Goal: Find specific page/section: Find specific page/section

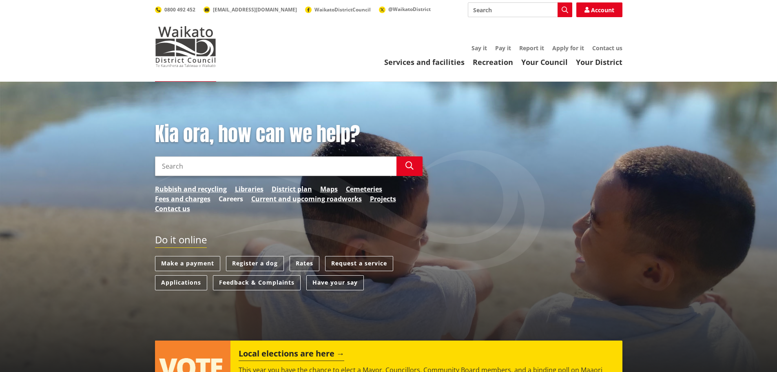
click at [229, 200] on link "Careers" at bounding box center [231, 199] width 24 height 10
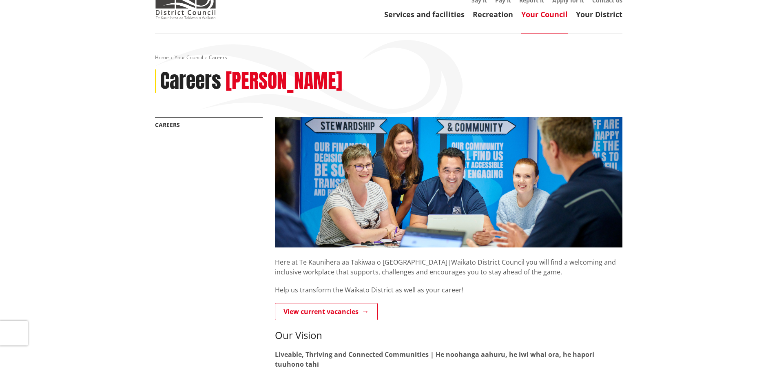
scroll to position [122, 0]
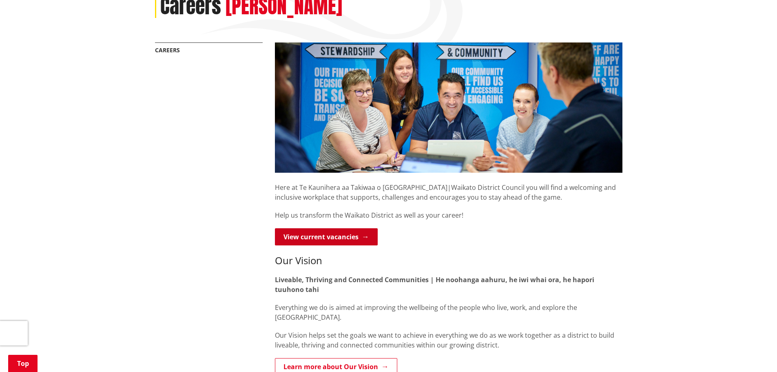
click at [345, 235] on link "View current vacancies" at bounding box center [326, 236] width 103 height 17
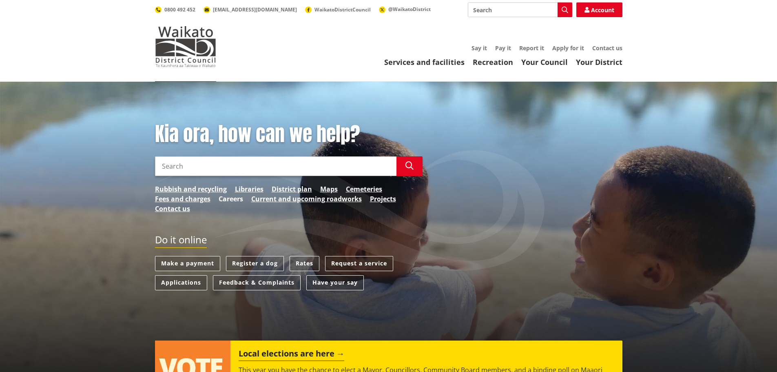
click at [231, 200] on link "Careers" at bounding box center [231, 199] width 24 height 10
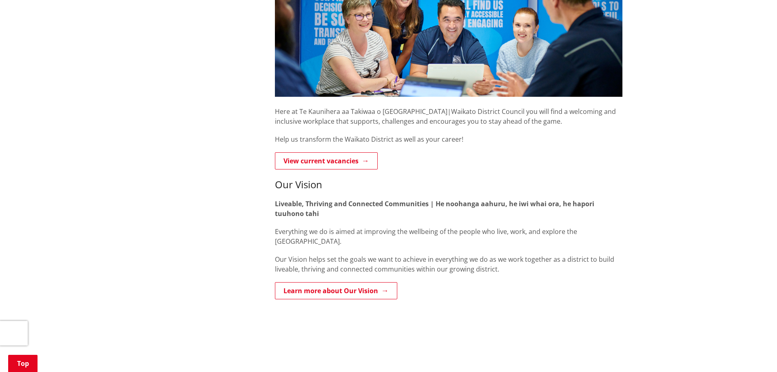
scroll to position [245, 0]
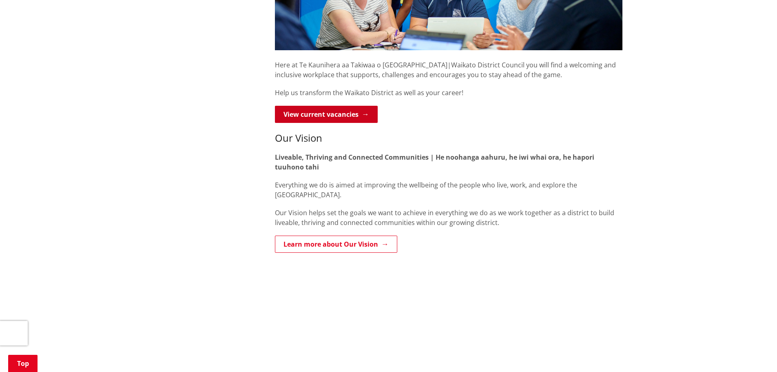
click at [326, 113] on link "View current vacancies" at bounding box center [326, 114] width 103 height 17
